Goal: Information Seeking & Learning: Check status

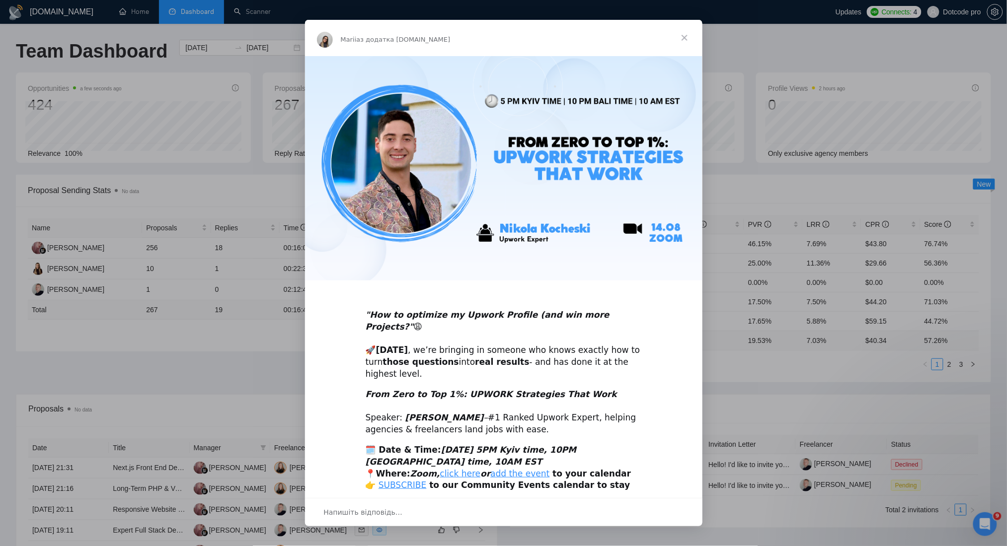
click at [686, 36] on span "Закрити" at bounding box center [684, 38] width 36 height 36
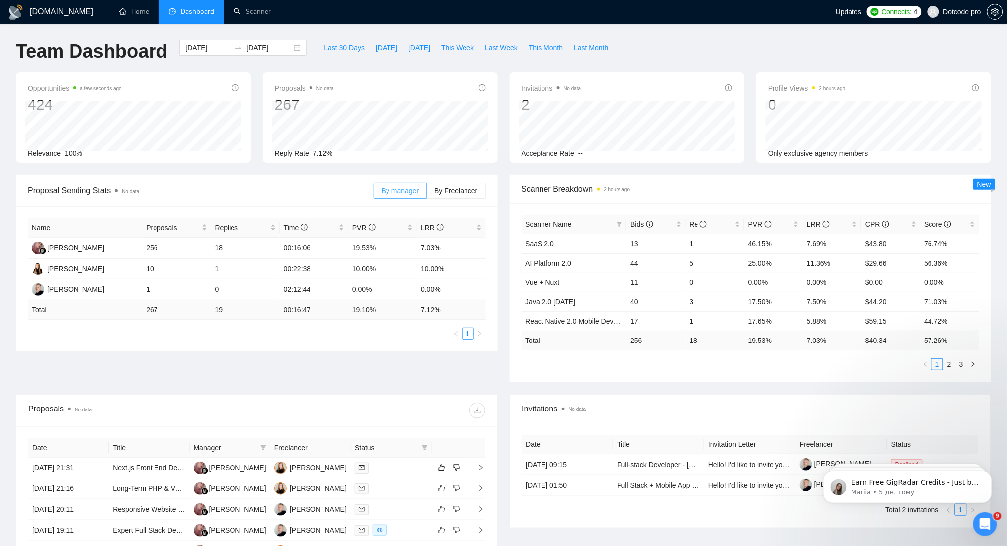
click at [395, 191] on span "By manager" at bounding box center [399, 191] width 37 height 8
click at [374, 193] on input "By manager" at bounding box center [374, 193] width 0 height 0
click at [457, 192] on span "By Freelancer" at bounding box center [455, 191] width 43 height 8
click at [427, 193] on input "By Freelancer" at bounding box center [427, 193] width 0 height 0
click at [419, 187] on span "By manager" at bounding box center [399, 191] width 37 height 8
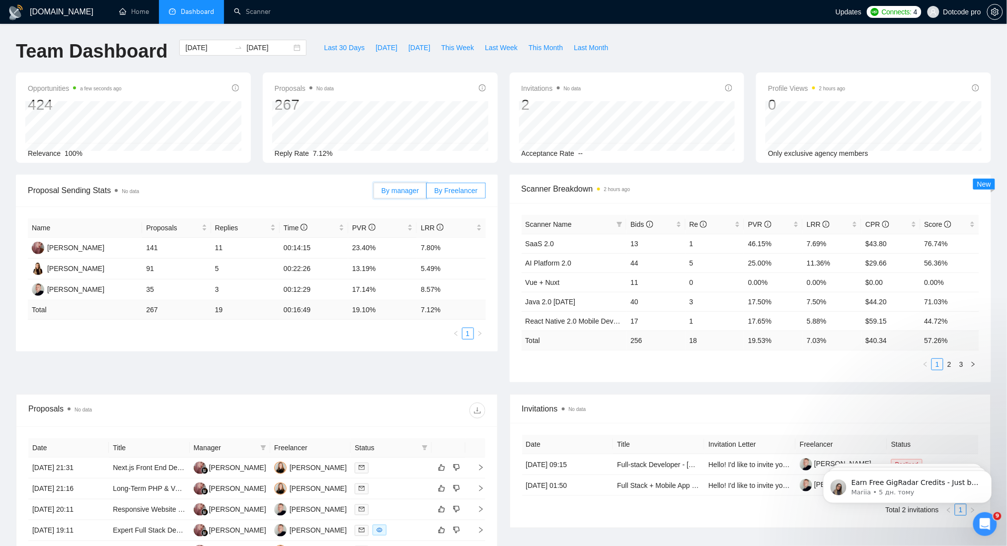
click at [374, 193] on input "By manager" at bounding box center [374, 193] width 0 height 0
click at [454, 193] on span "By Freelancer" at bounding box center [455, 191] width 43 height 8
click at [427, 193] on input "By Freelancer" at bounding box center [427, 193] width 0 height 0
click at [419, 193] on span "By manager" at bounding box center [399, 191] width 37 height 8
click at [374, 193] on input "By manager" at bounding box center [374, 193] width 0 height 0
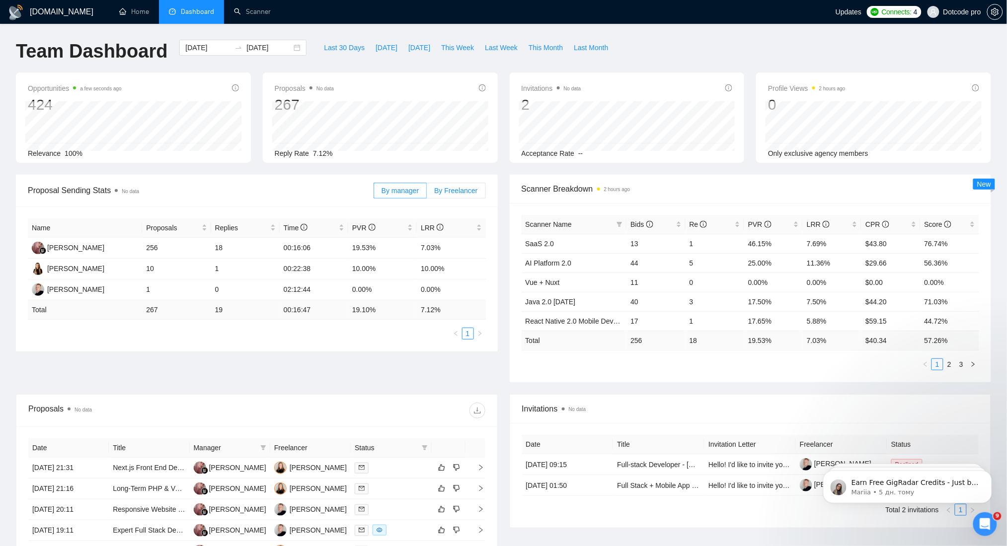
click at [464, 194] on span "By Freelancer" at bounding box center [455, 191] width 43 height 8
click at [427, 193] on input "By Freelancer" at bounding box center [427, 193] width 0 height 0
click at [395, 194] on span "By manager" at bounding box center [399, 191] width 37 height 8
click at [374, 193] on input "By manager" at bounding box center [374, 193] width 0 height 0
click at [463, 195] on label "By Freelancer" at bounding box center [456, 191] width 59 height 16
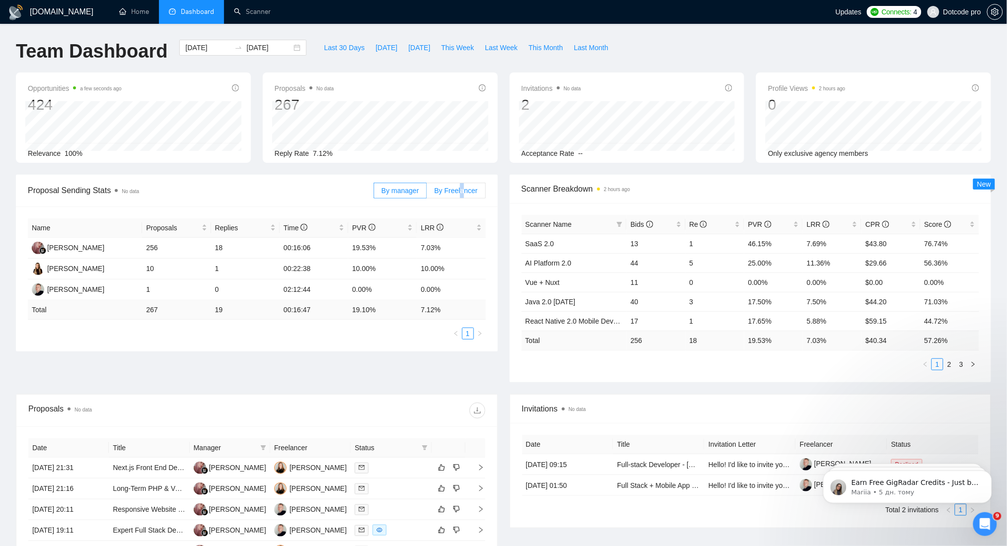
click at [464, 193] on span "By Freelancer" at bounding box center [455, 191] width 43 height 8
click at [427, 193] on input "By Freelancer" at bounding box center [427, 193] width 0 height 0
click at [379, 346] on div "Name Proposals Replies Time PVR LRR Yurii Ploskyi 141 11 00:14:15 23.40% 7.80% …" at bounding box center [257, 279] width 482 height 145
click at [404, 187] on span "By manager" at bounding box center [399, 191] width 37 height 8
click at [374, 193] on input "By manager" at bounding box center [374, 193] width 0 height 0
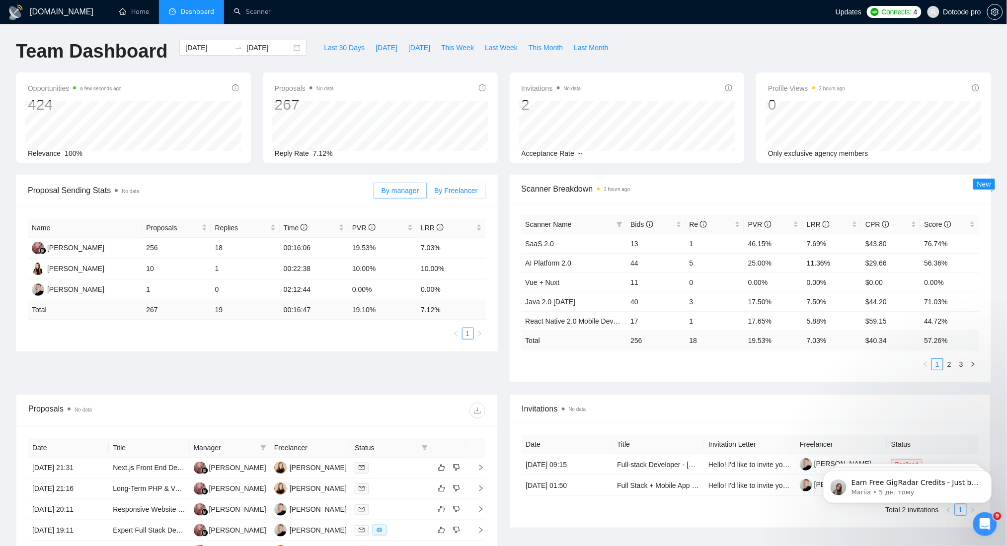
click at [442, 189] on span "By Freelancer" at bounding box center [455, 191] width 43 height 8
click at [427, 193] on input "By Freelancer" at bounding box center [427, 193] width 0 height 0
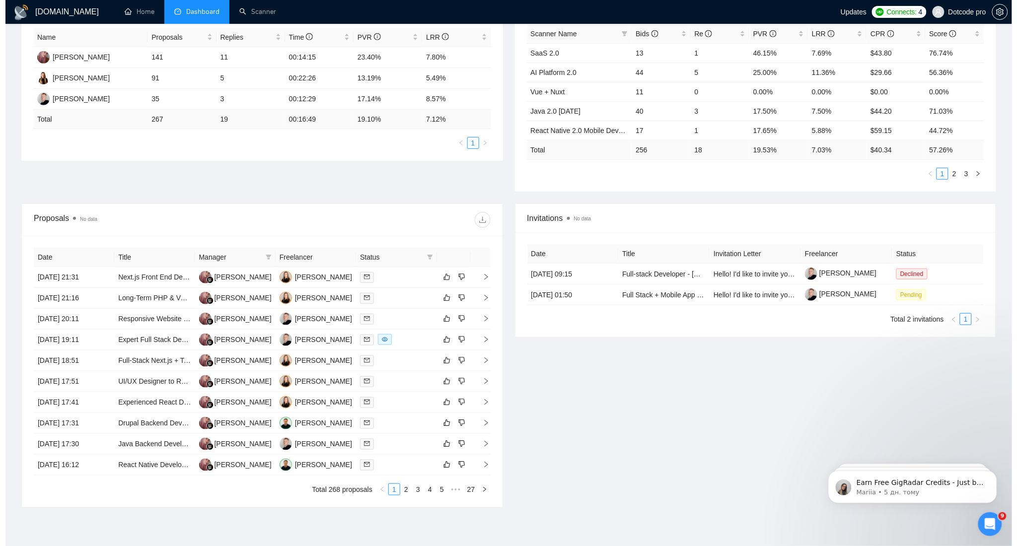
scroll to position [199, 0]
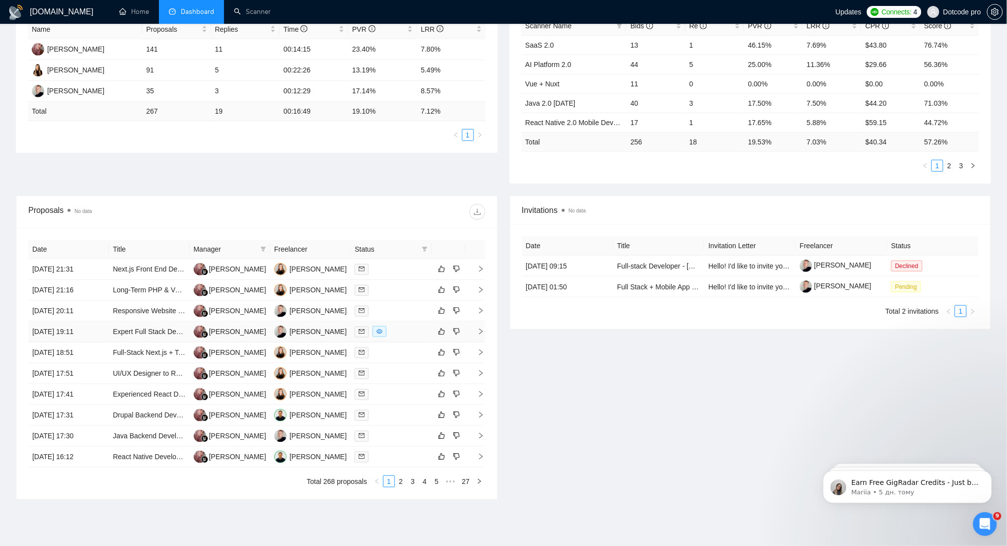
click at [109, 335] on td "Expert Full Stack Development Individual" at bounding box center [149, 332] width 80 height 21
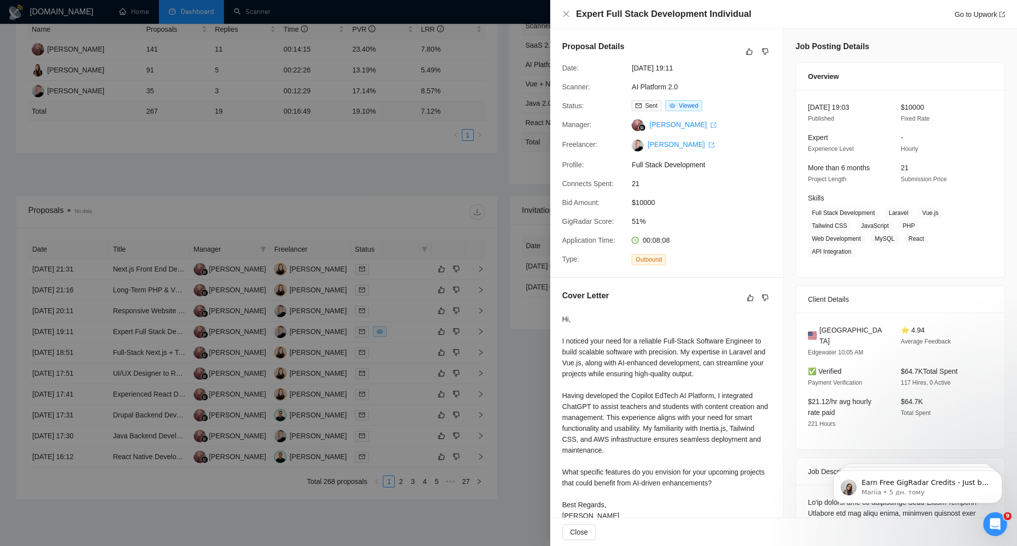
click at [423, 79] on div at bounding box center [508, 273] width 1017 height 546
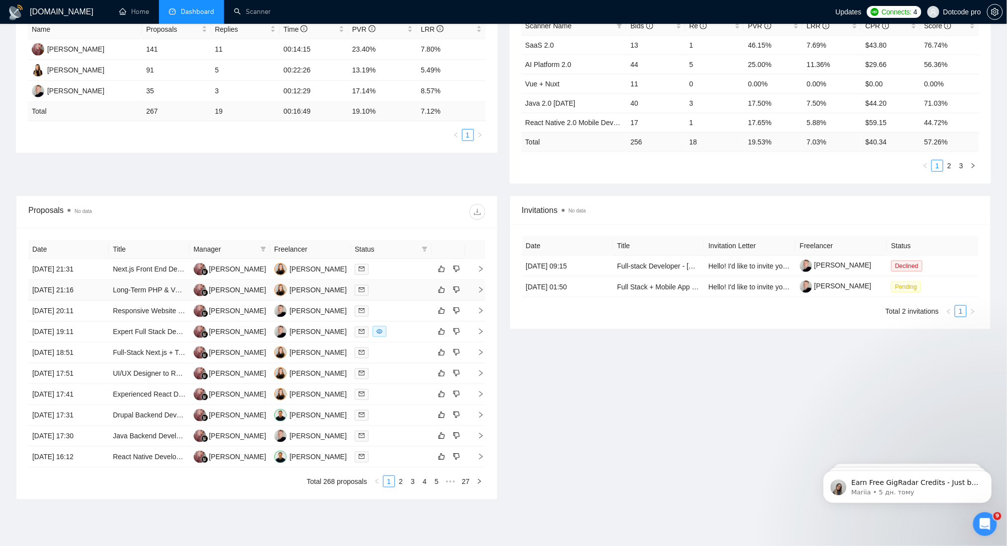
click at [106, 291] on td "12 Aug, 2025 21:16" at bounding box center [68, 290] width 80 height 21
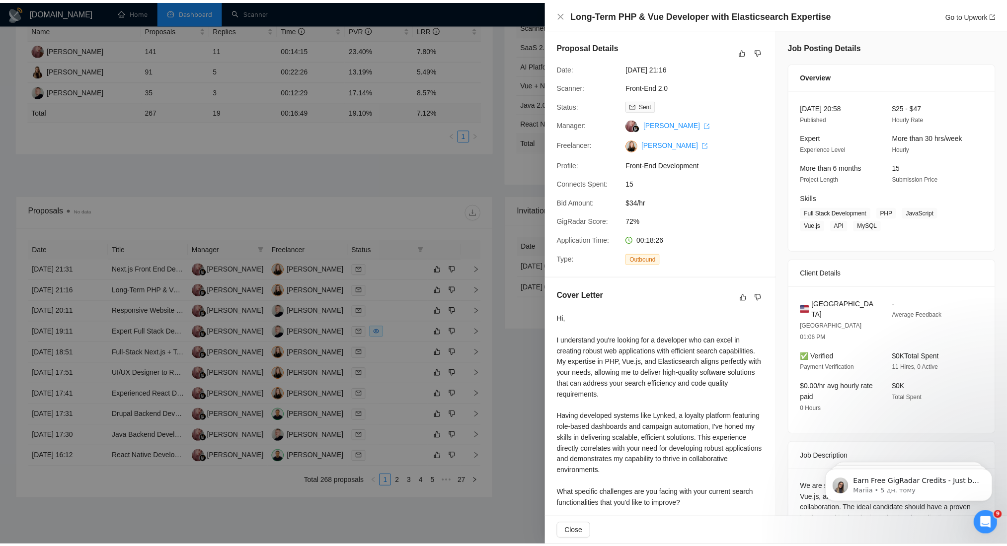
scroll to position [0, 0]
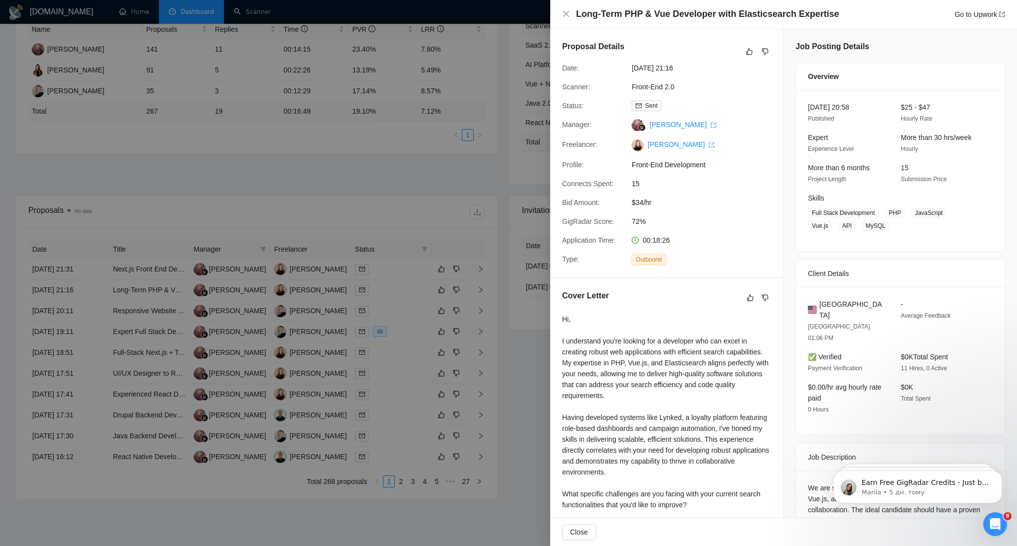
click at [400, 219] on div at bounding box center [508, 273] width 1017 height 546
